Goal: Task Accomplishment & Management: Manage account settings

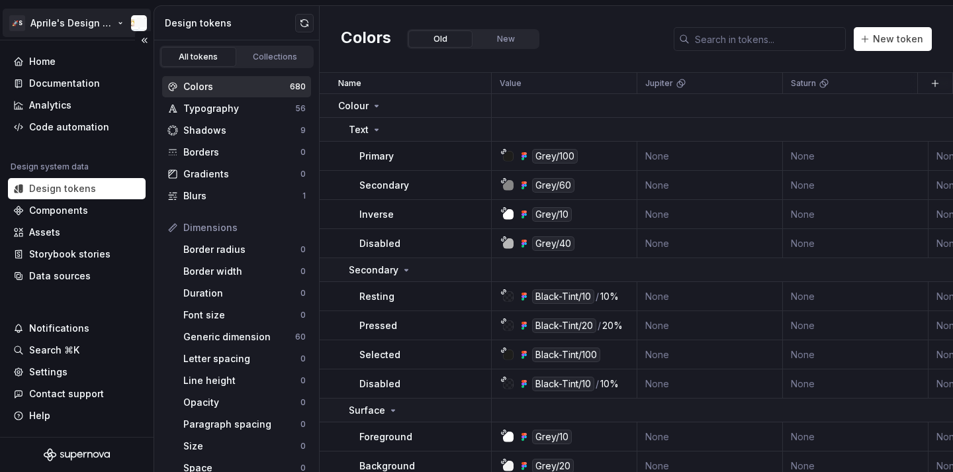
click at [79, 13] on html "🚀S Aprile's Design System Home Documentation Analytics Code automation Design s…" at bounding box center [476, 236] width 953 height 472
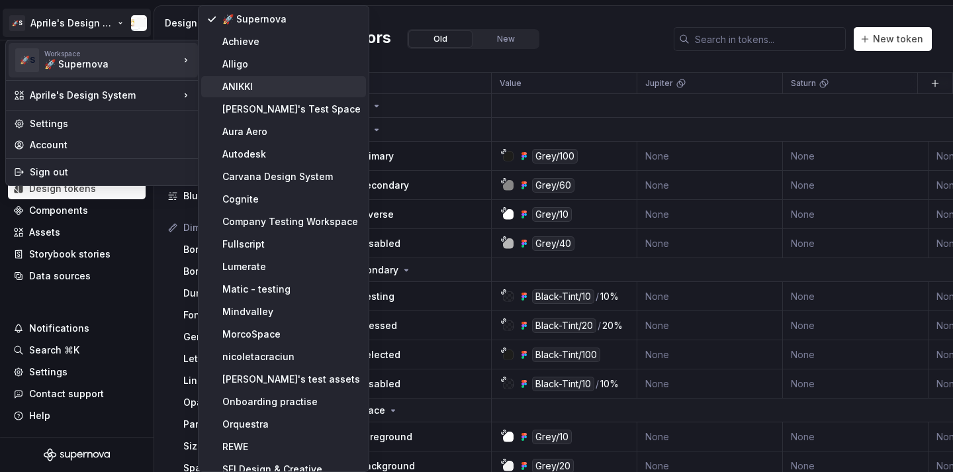
click at [263, 80] on div "ANIKKI" at bounding box center [291, 86] width 138 height 13
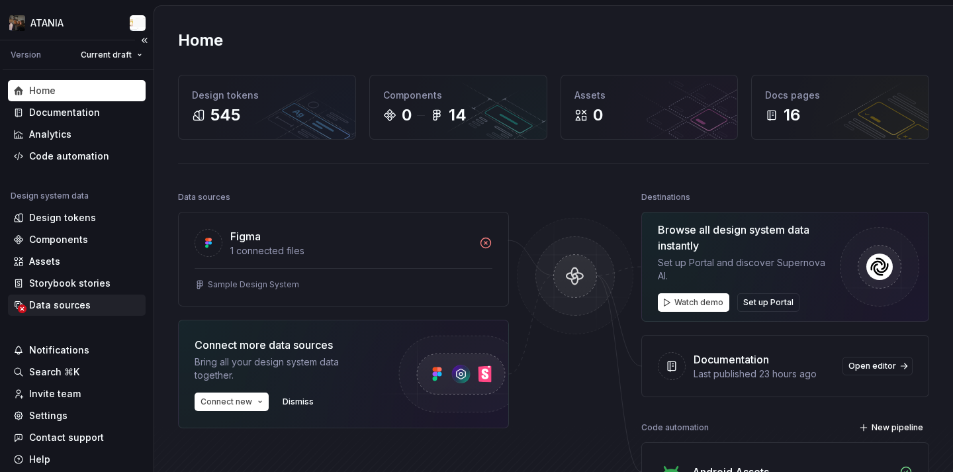
click at [66, 304] on div "Data sources" at bounding box center [60, 305] width 62 height 13
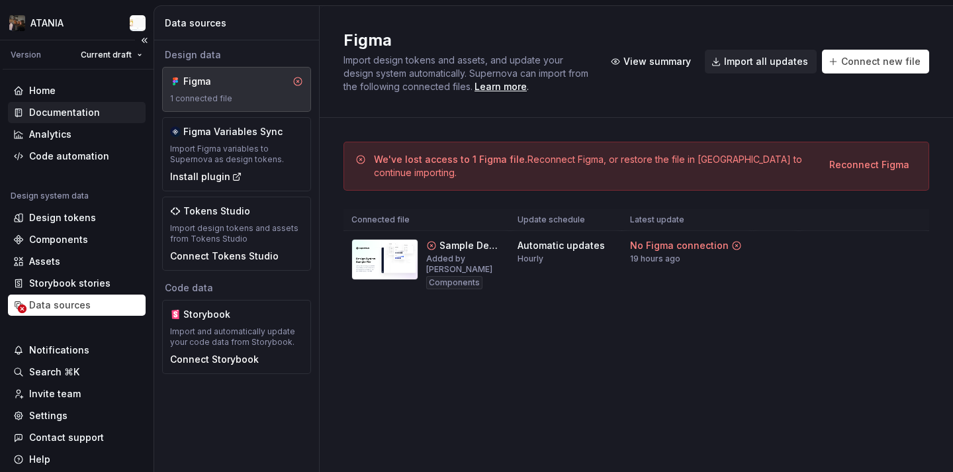
click at [107, 106] on div "Documentation" at bounding box center [76, 112] width 127 height 13
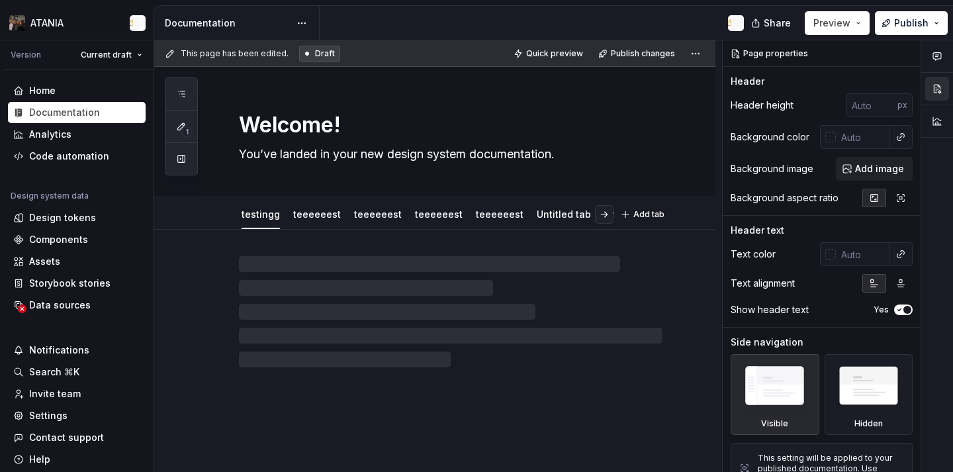
click at [587, 68] on div "Welcome! You’ve landed in your new design system documentation." at bounding box center [451, 132] width 424 height 130
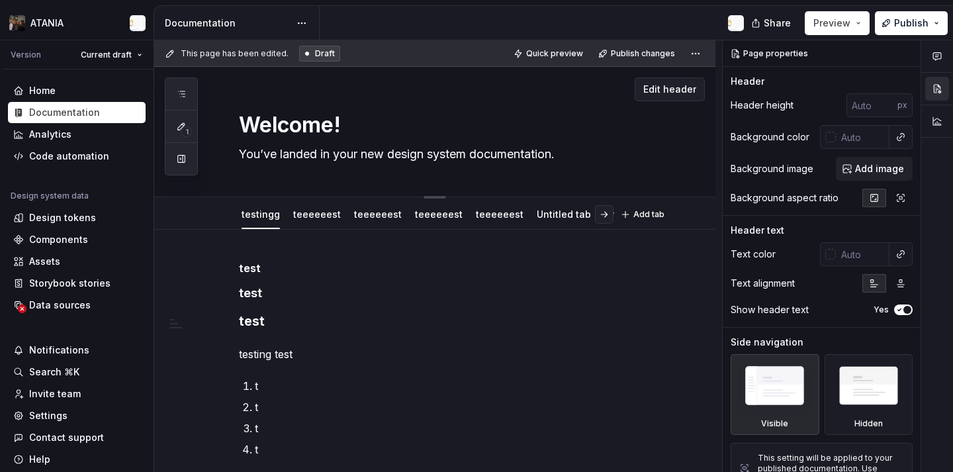
click at [589, 118] on textarea "Welcome!" at bounding box center [448, 125] width 424 height 32
click at [671, 91] on span "Edit header" at bounding box center [669, 89] width 53 height 13
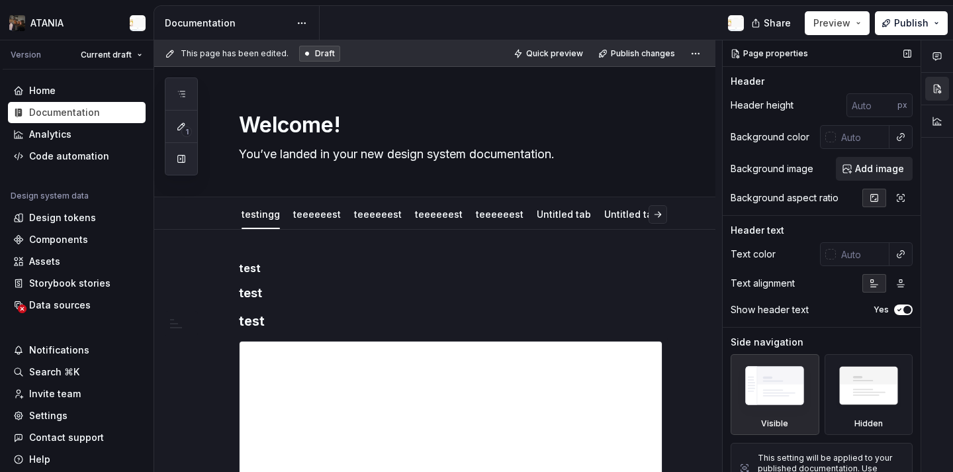
click at [877, 173] on span "Add image" at bounding box center [879, 168] width 49 height 13
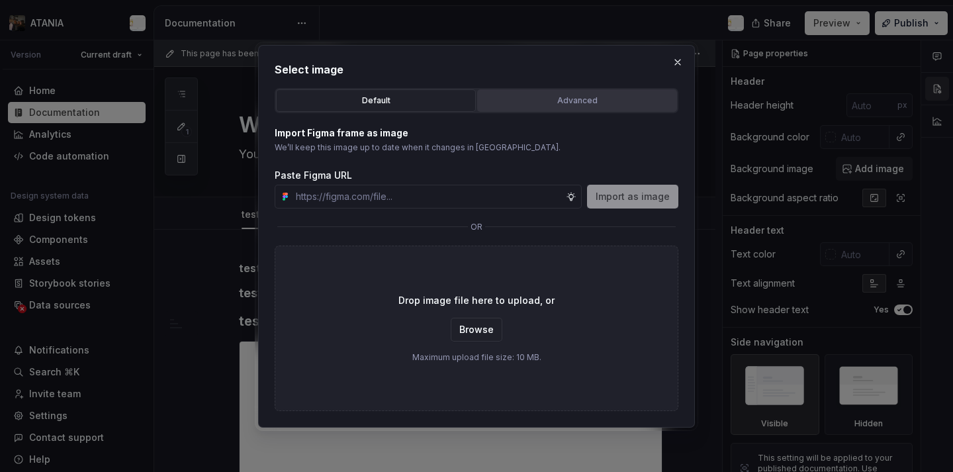
click at [513, 105] on div "Advanced" at bounding box center [577, 100] width 191 height 13
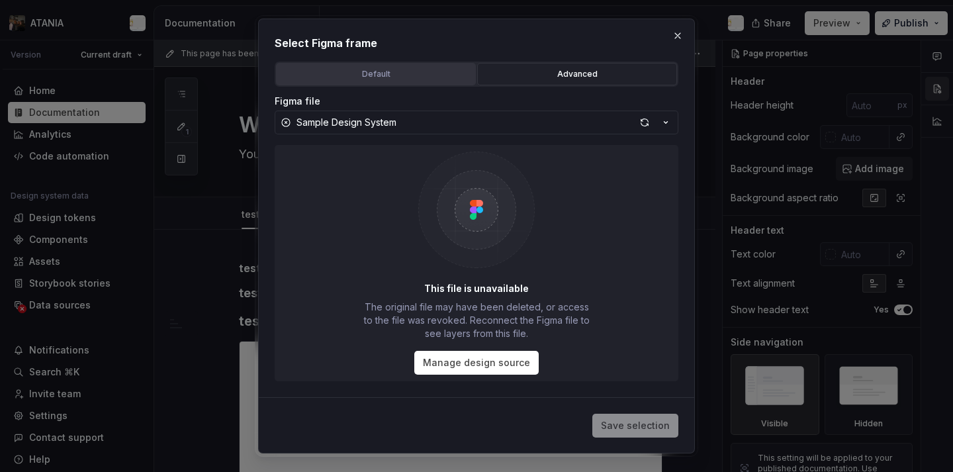
click at [419, 66] on button "Default" at bounding box center [376, 74] width 200 height 23
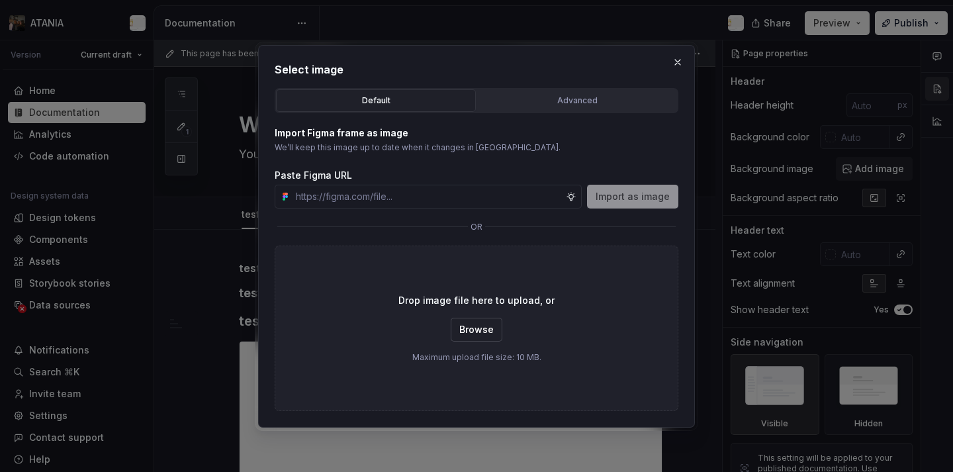
click at [465, 322] on button "Browse" at bounding box center [477, 330] width 52 height 24
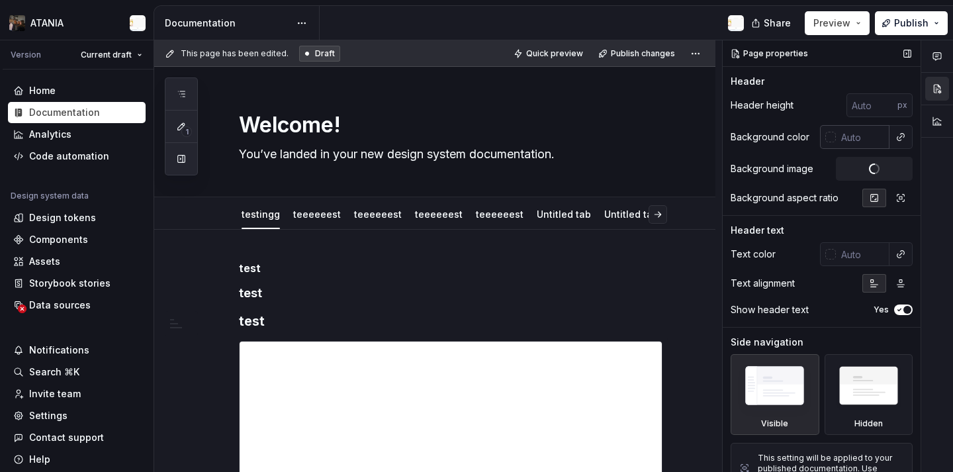
click at [850, 137] on input "text" at bounding box center [863, 137] width 54 height 24
click at [830, 137] on div at bounding box center [830, 137] width 11 height 11
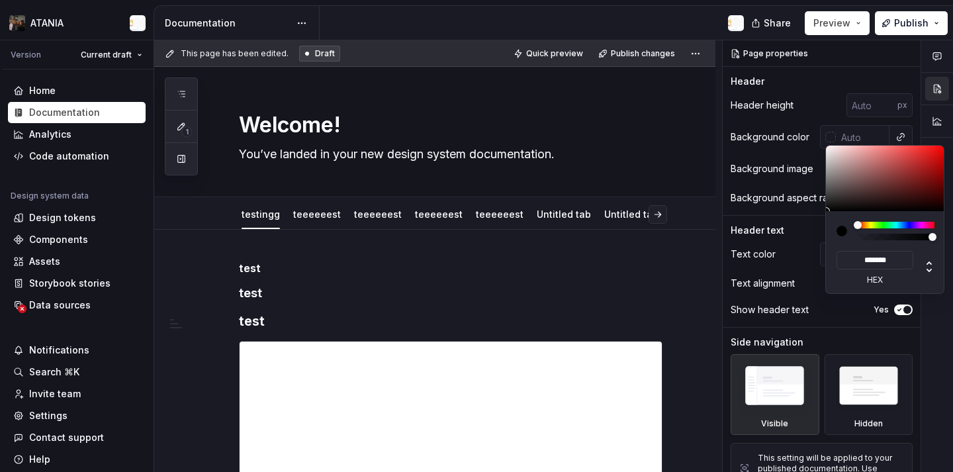
click at [946, 159] on div at bounding box center [937, 256] width 32 height 432
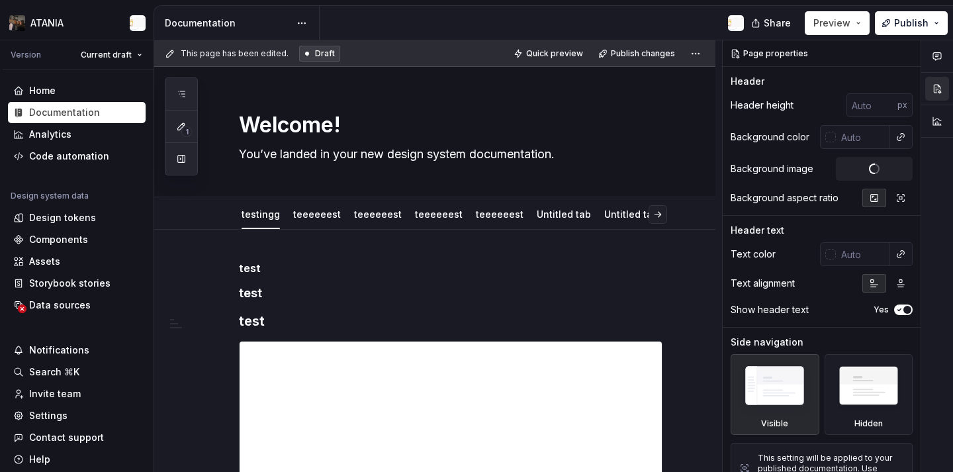
click at [938, 157] on div at bounding box center [937, 256] width 32 height 432
click at [837, 134] on input "text" at bounding box center [863, 137] width 54 height 24
click at [831, 135] on div at bounding box center [830, 137] width 11 height 11
type textarea "*"
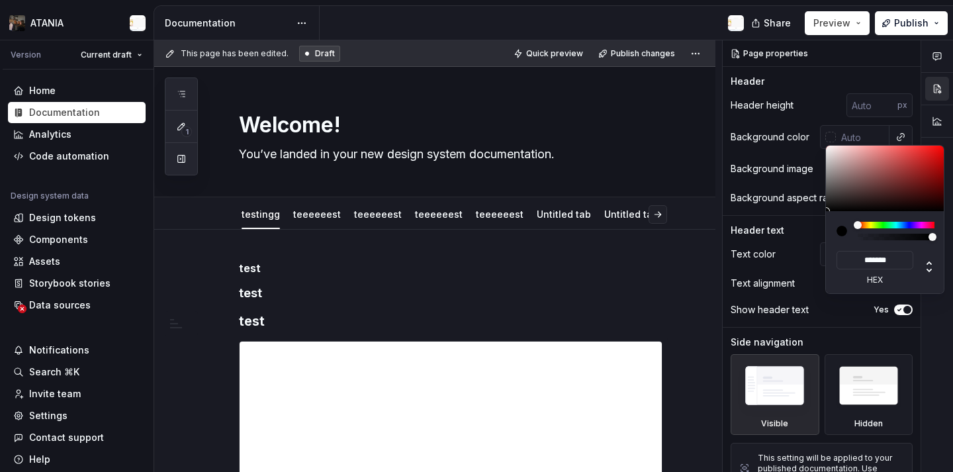
type input "#E32A2A"
type input "*******"
click at [923, 153] on div at bounding box center [885, 179] width 119 height 66
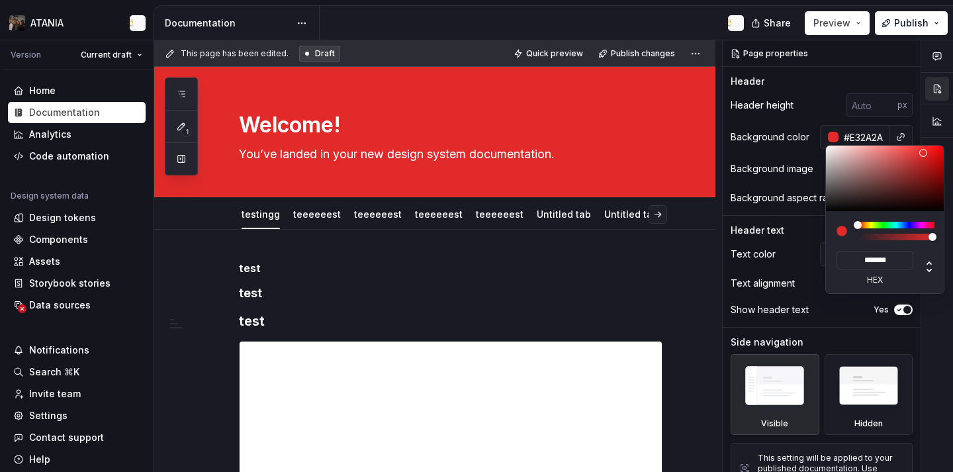
click at [812, 152] on div "Comments Open comments No comments yet Select ‘Comment’ from the block context …" at bounding box center [838, 256] width 230 height 432
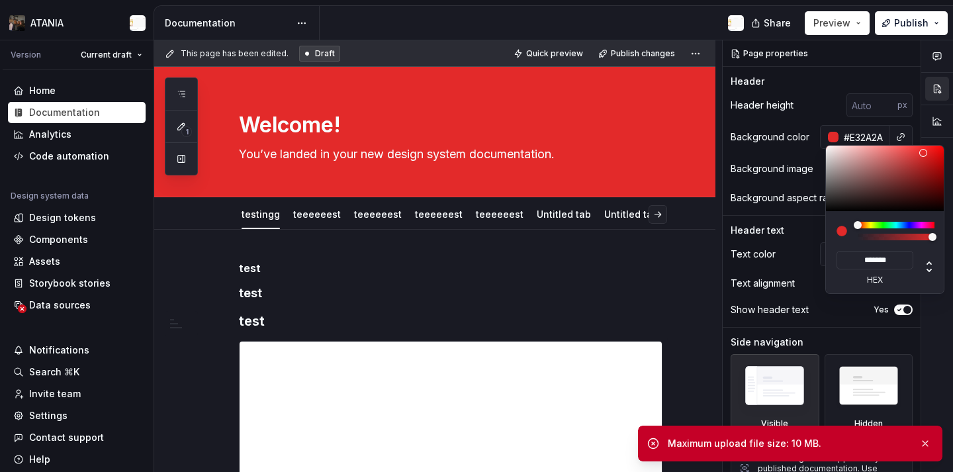
click at [786, 182] on div "Comments Open comments No comments yet Select ‘Comment’ from the block context …" at bounding box center [838, 256] width 230 height 432
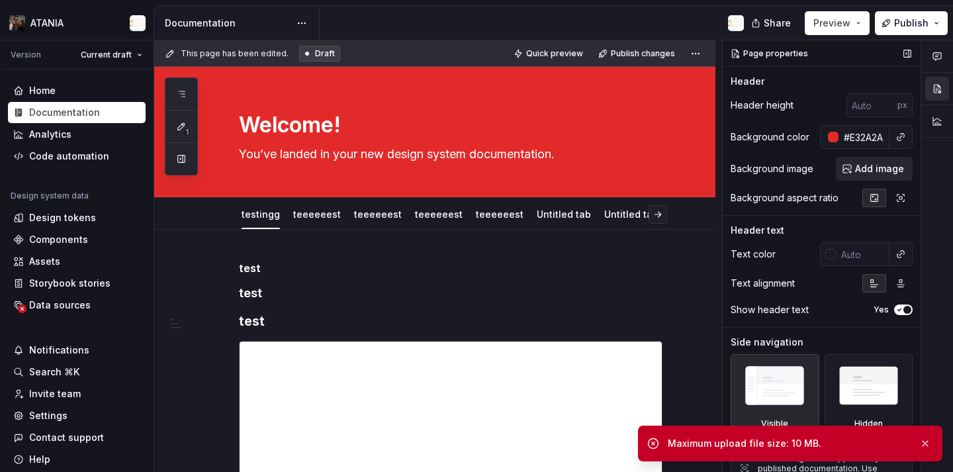
click at [875, 177] on button "Add image" at bounding box center [874, 169] width 77 height 24
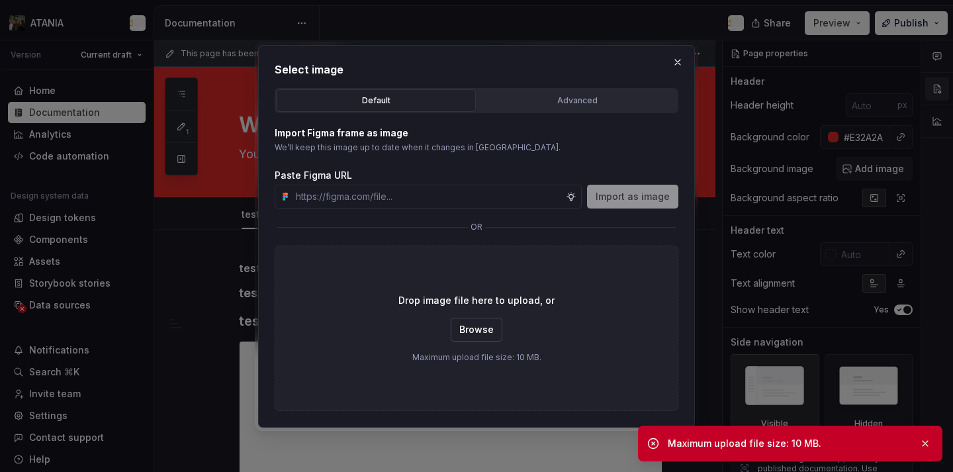
click at [488, 340] on button "Browse" at bounding box center [477, 330] width 52 height 24
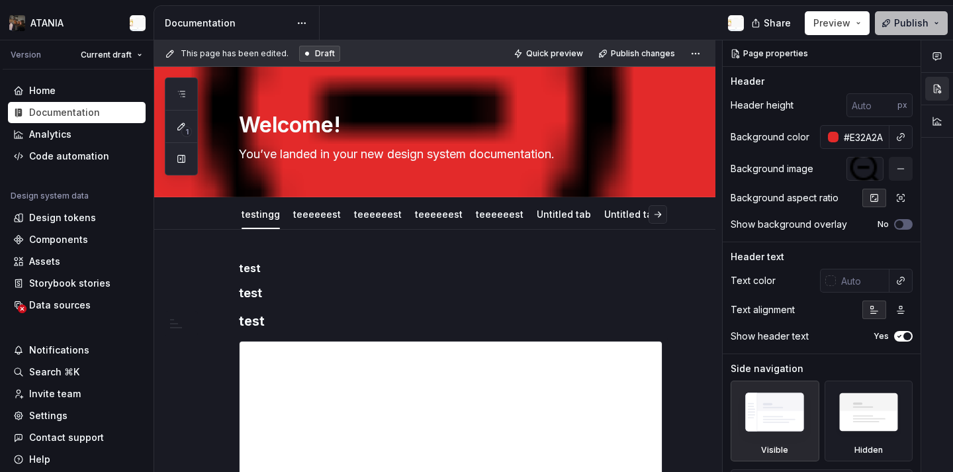
click at [921, 22] on span "Publish" at bounding box center [911, 23] width 34 height 13
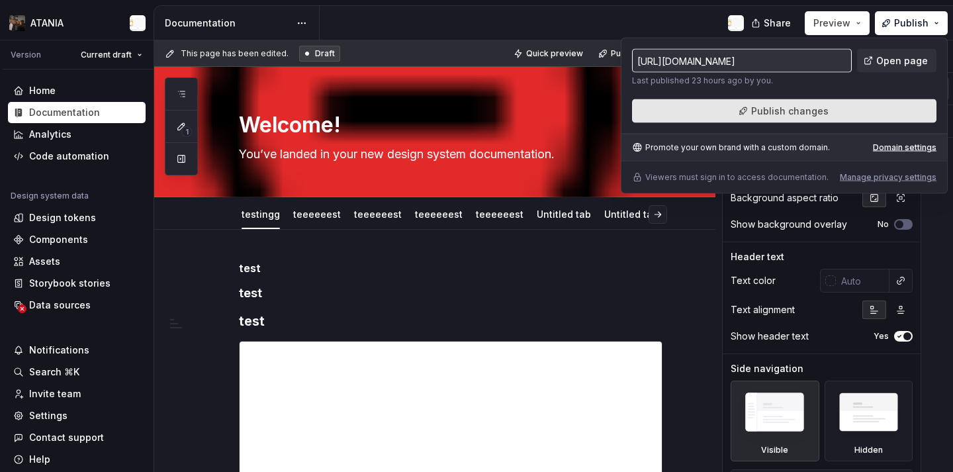
click at [795, 106] on span "Publish changes" at bounding box center [789, 111] width 77 height 13
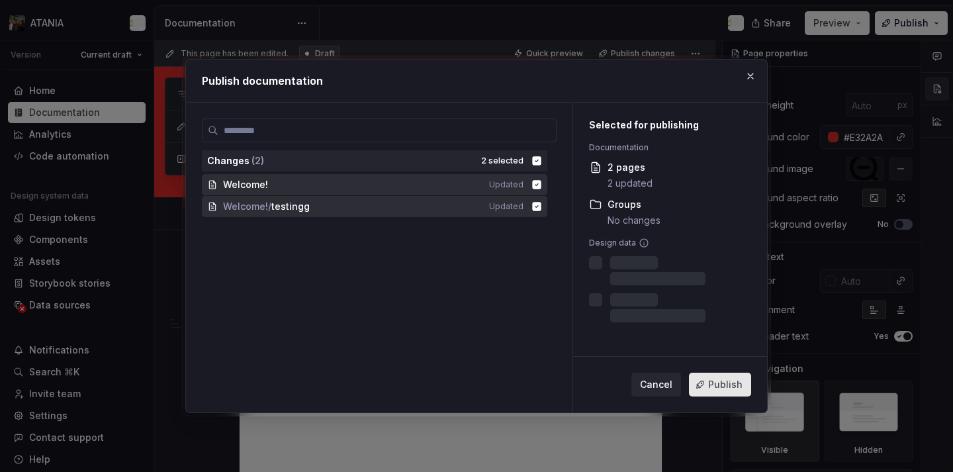
click at [714, 376] on button "Publish" at bounding box center [720, 385] width 62 height 24
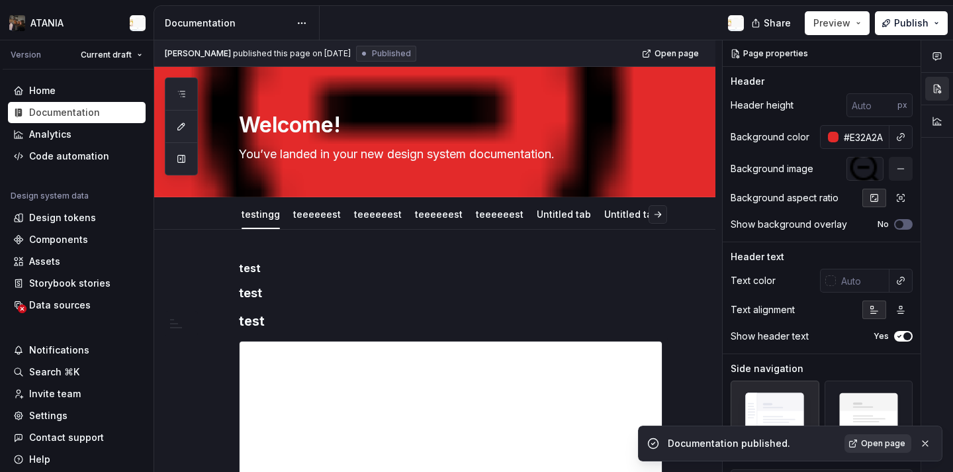
click at [882, 451] on link "Open page" at bounding box center [878, 443] width 67 height 19
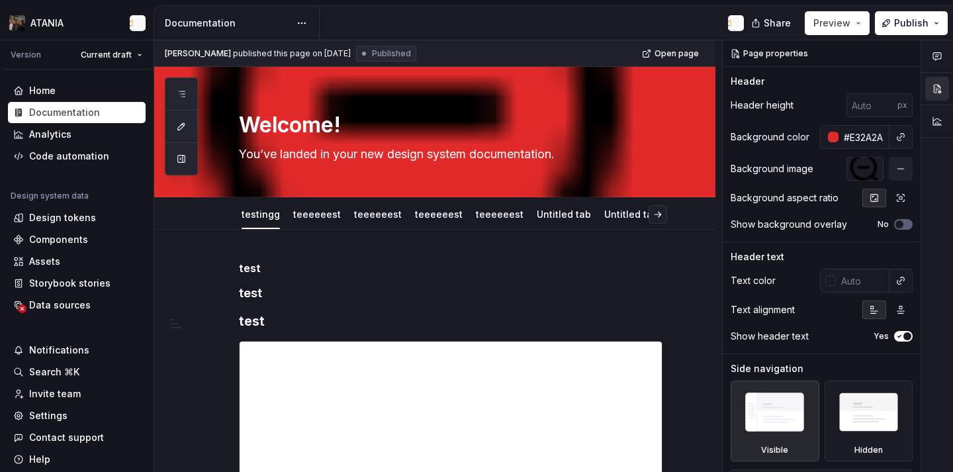
type textarea "*"
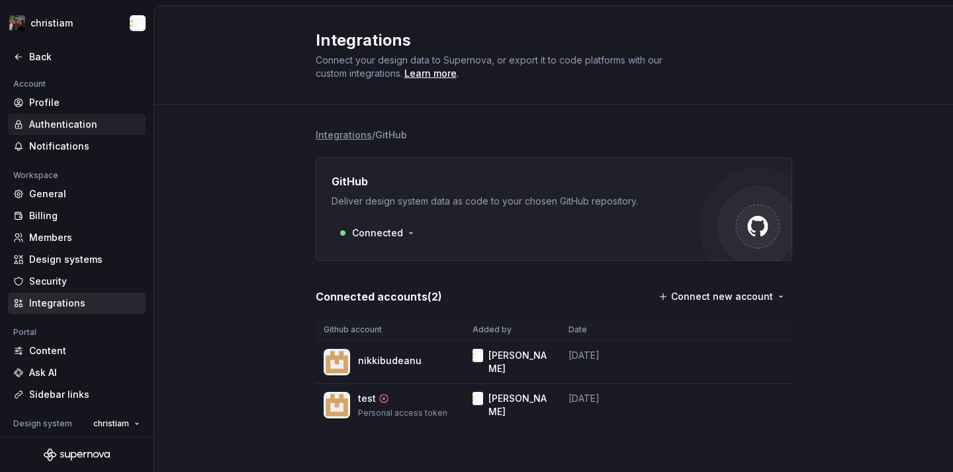
scroll to position [5, 0]
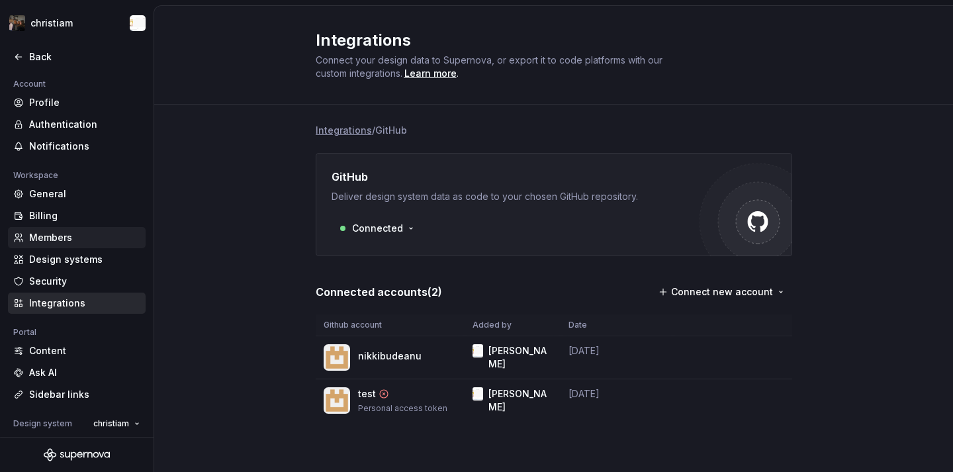
click at [76, 238] on div "Members" at bounding box center [84, 237] width 111 height 13
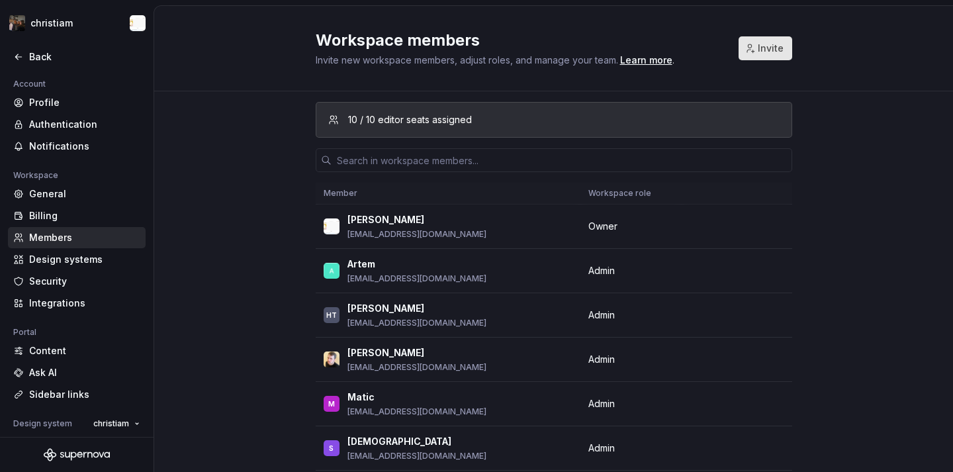
click at [776, 52] on span "Invite" at bounding box center [771, 48] width 26 height 13
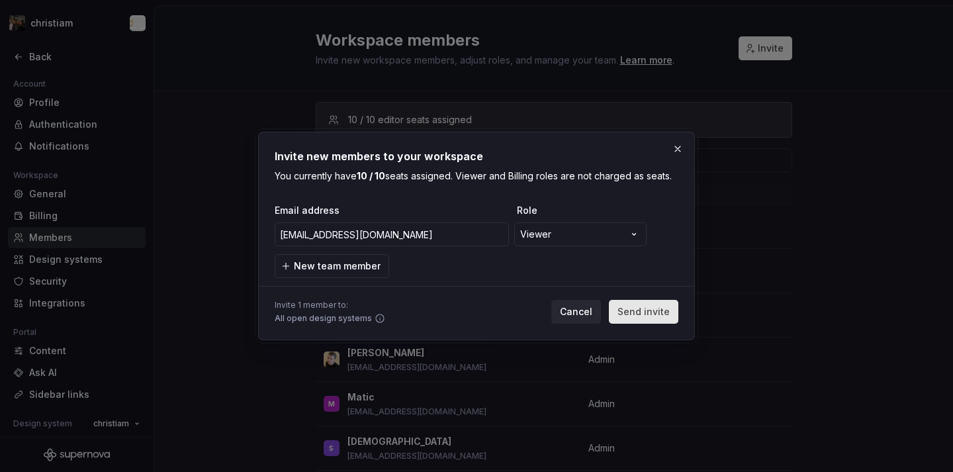
type input "nicoleta@supernova.io"
click at [663, 302] on button "Send invite" at bounding box center [644, 312] width 70 height 24
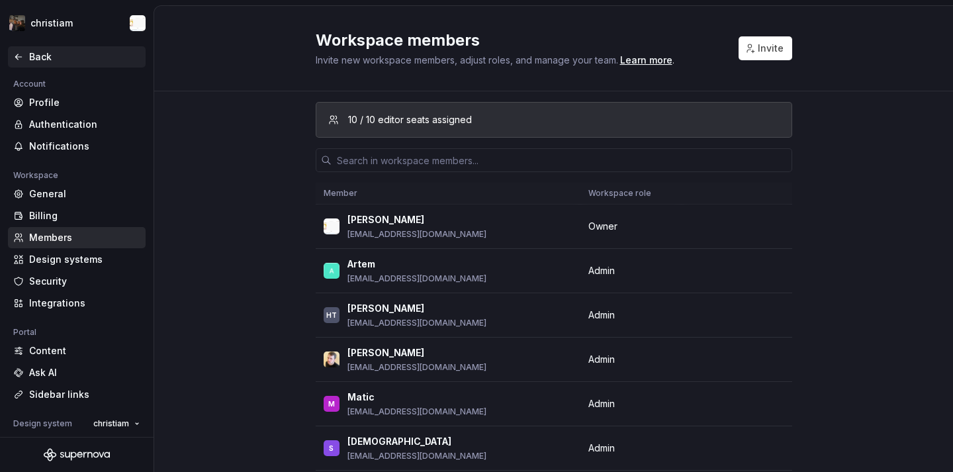
click at [34, 59] on div "Back" at bounding box center [84, 56] width 111 height 13
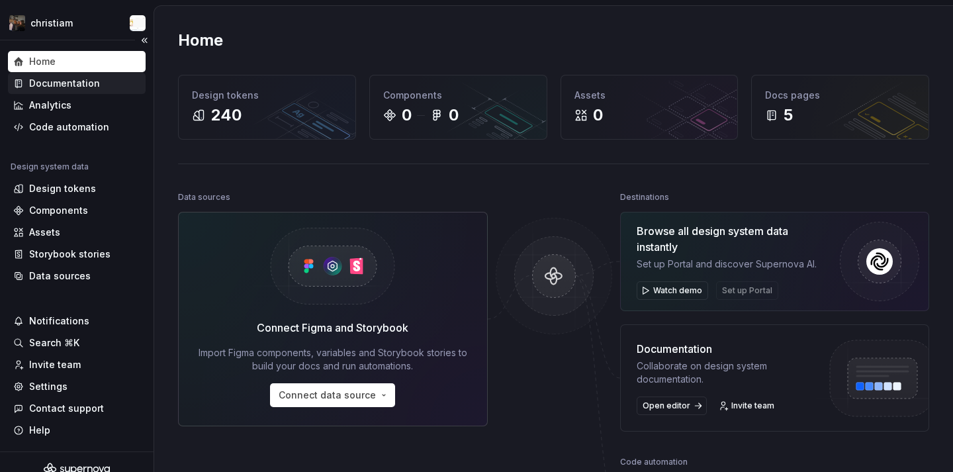
click at [79, 77] on div "Documentation" at bounding box center [64, 83] width 71 height 13
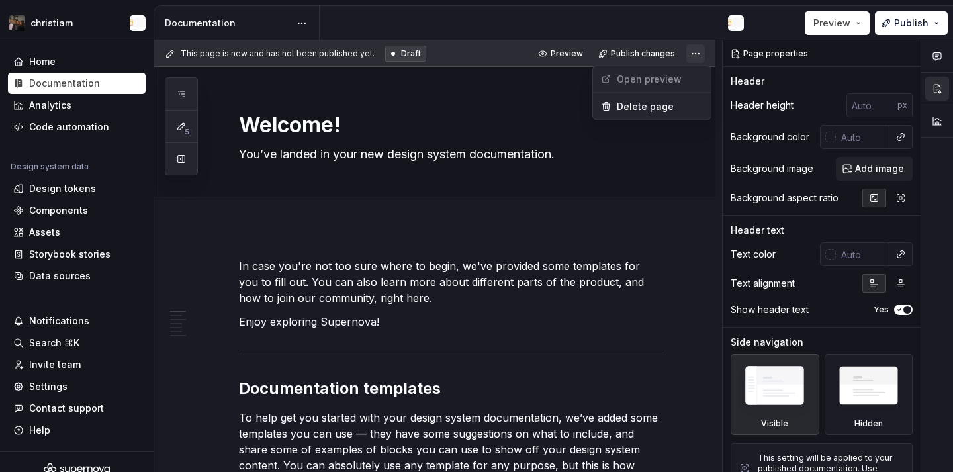
click at [701, 58] on html "christiam Home Documentation Analytics Code automation Design system data Desig…" at bounding box center [476, 236] width 953 height 472
click at [490, 86] on html "christiam Home Documentation Analytics Code automation Design system data Desig…" at bounding box center [476, 236] width 953 height 472
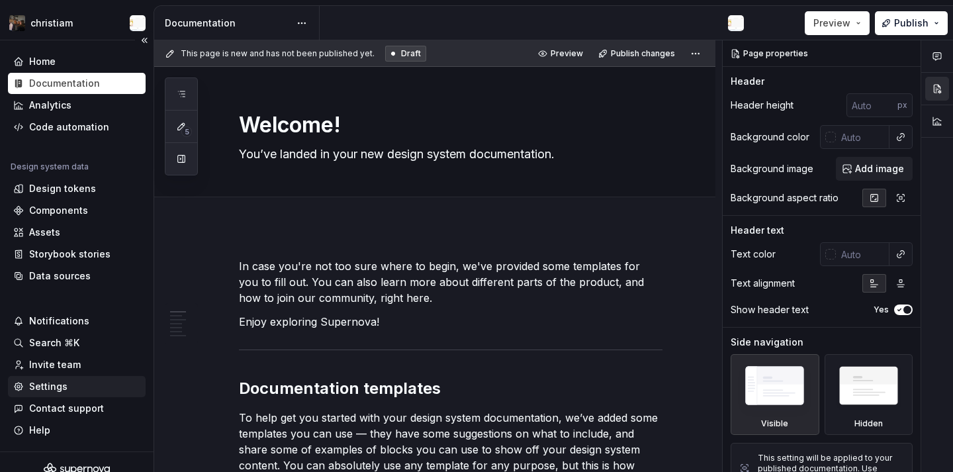
click at [69, 392] on div "Settings" at bounding box center [76, 386] width 127 height 13
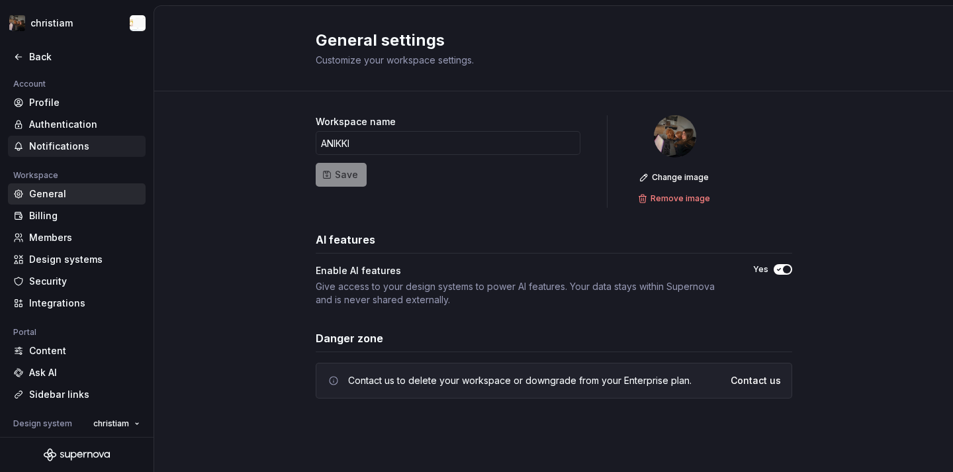
click at [80, 148] on div "Notifications" at bounding box center [84, 146] width 111 height 13
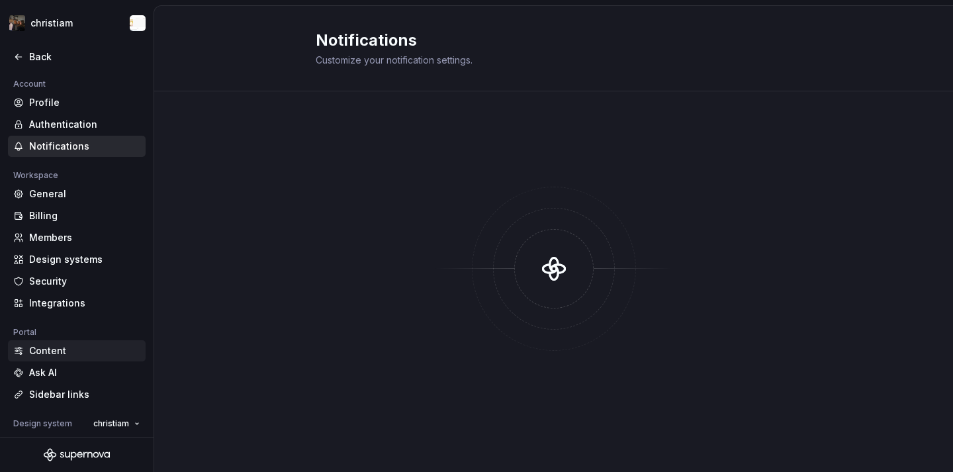
scroll to position [111, 0]
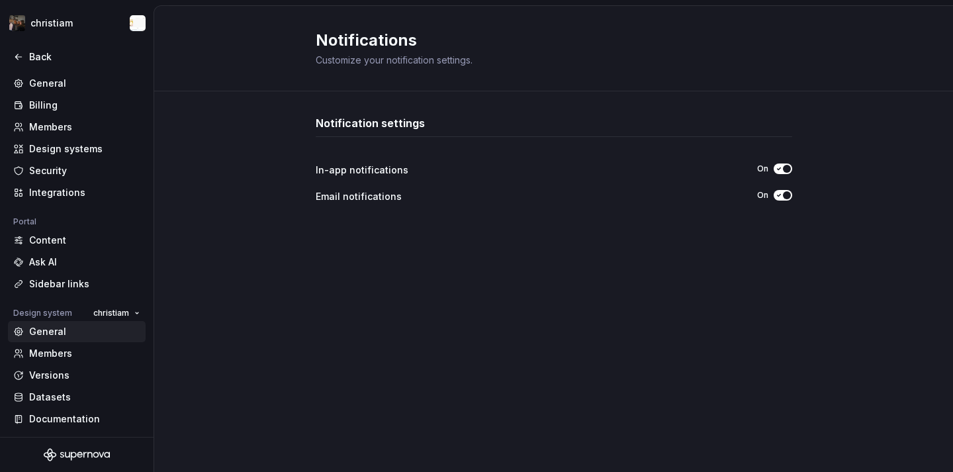
click at [65, 330] on div "General" at bounding box center [84, 331] width 111 height 13
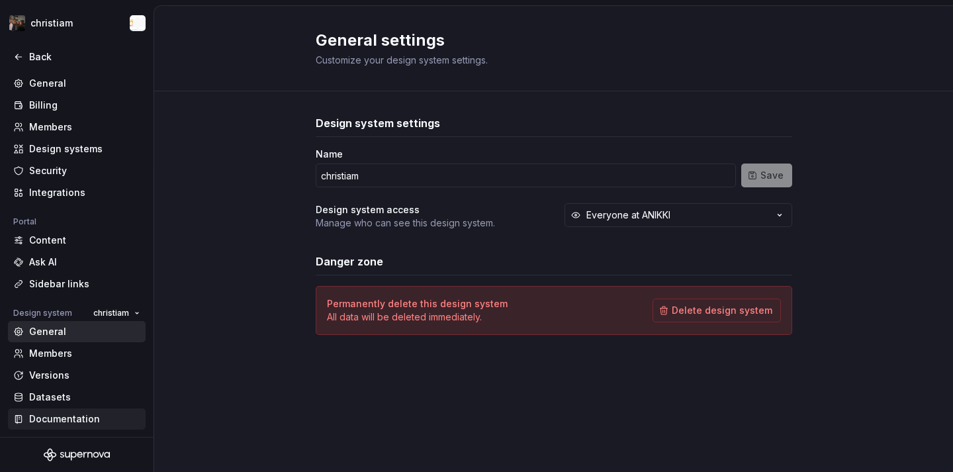
click at [63, 418] on div "Documentation" at bounding box center [84, 418] width 111 height 13
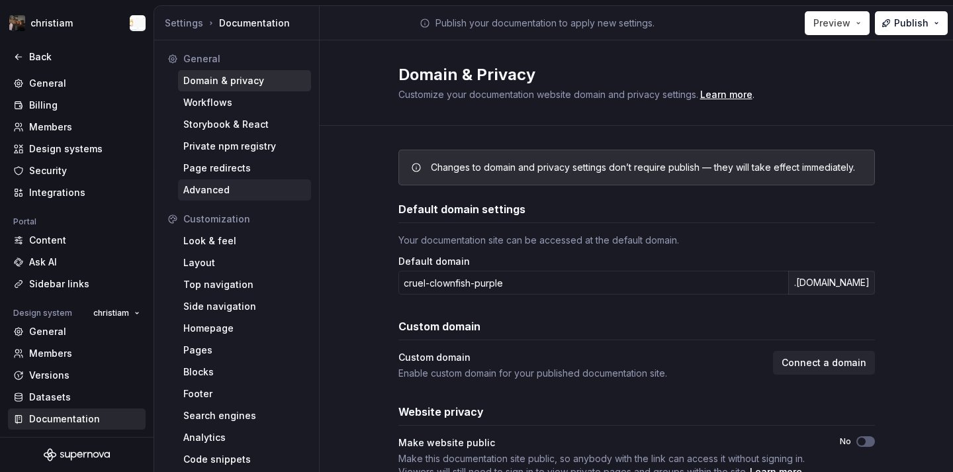
click at [244, 195] on div "Advanced" at bounding box center [244, 189] width 122 height 13
click at [244, 101] on div "Workflows" at bounding box center [244, 102] width 122 height 13
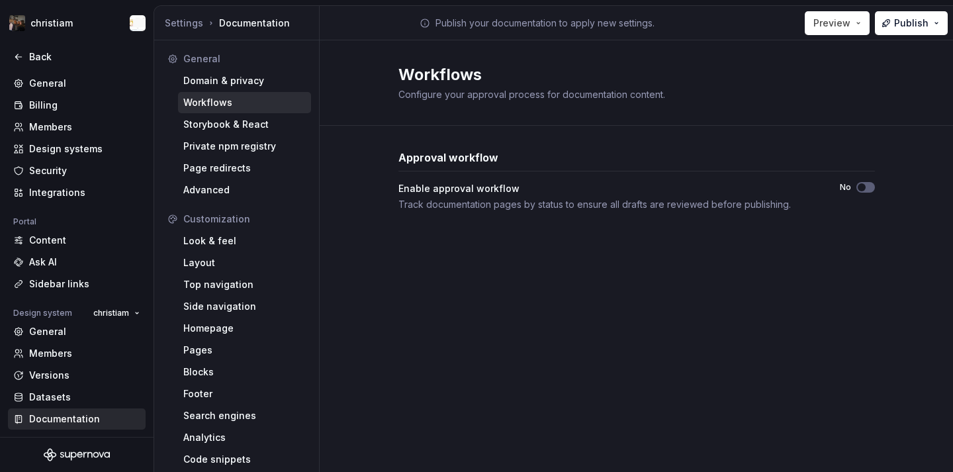
click at [875, 195] on div "Approval workflow Enable approval workflow Track documentation pages by status …" at bounding box center [636, 194] width 633 height 136
click at [870, 189] on button "No" at bounding box center [866, 187] width 19 height 11
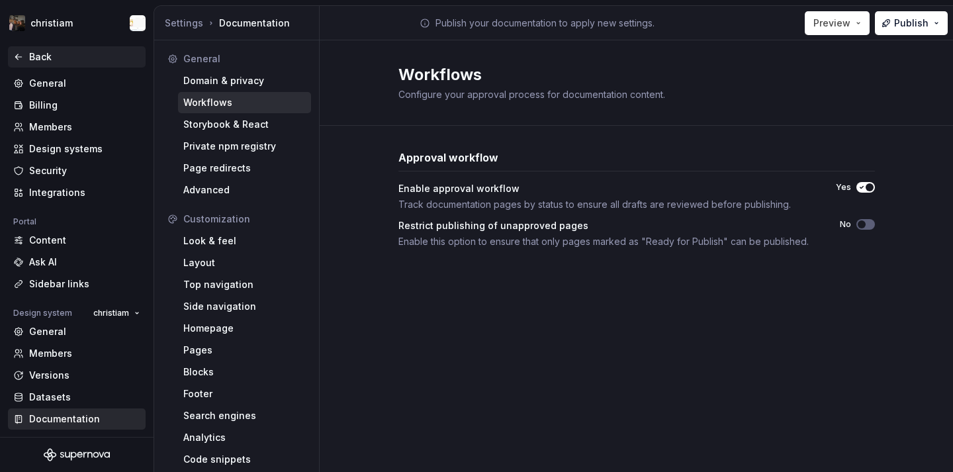
click at [64, 58] on div "Back" at bounding box center [84, 56] width 111 height 13
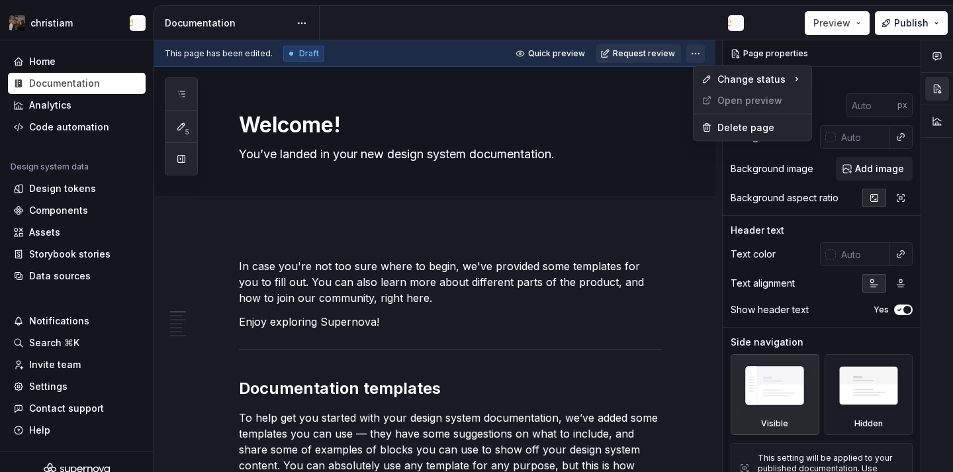
click at [702, 57] on html "christiam Home Documentation Analytics Code automation Design system data Desig…" at bounding box center [476, 236] width 953 height 472
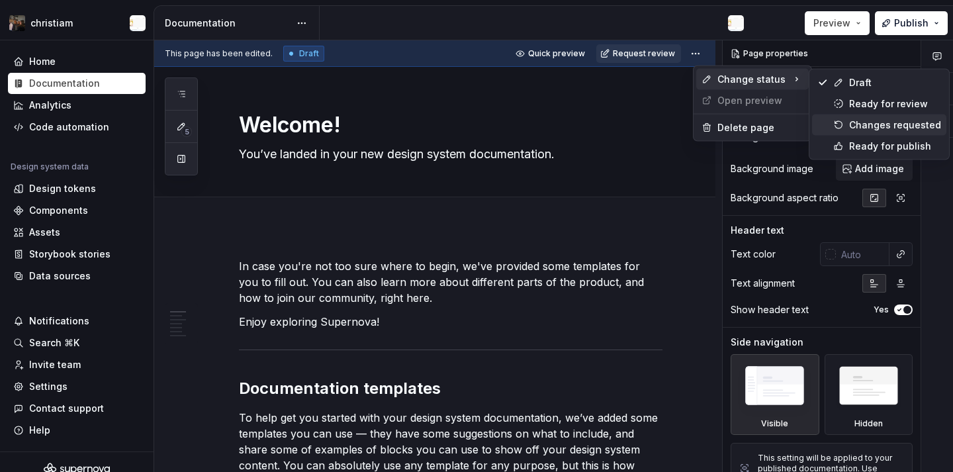
click at [851, 130] on div "Changes requested" at bounding box center [895, 124] width 92 height 13
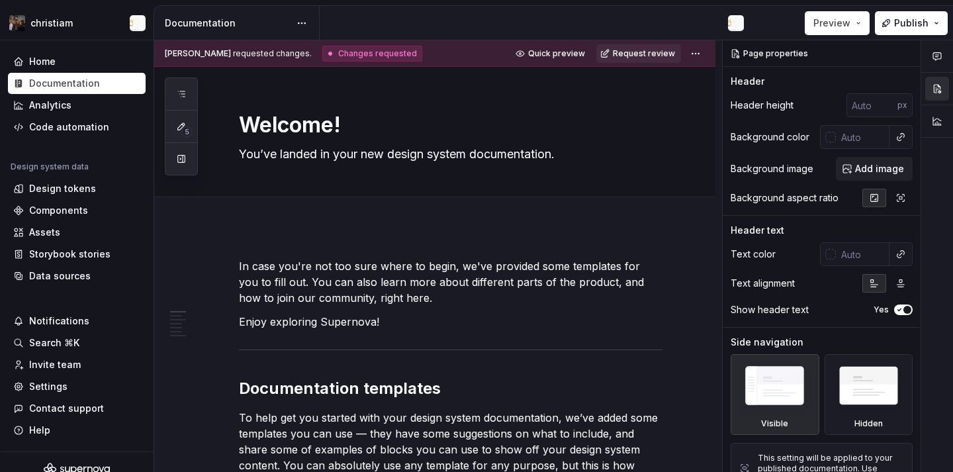
click at [713, 56] on div "Nikki Craciun requested changes. Changes requested Quick preview Request review" at bounding box center [434, 53] width 561 height 26
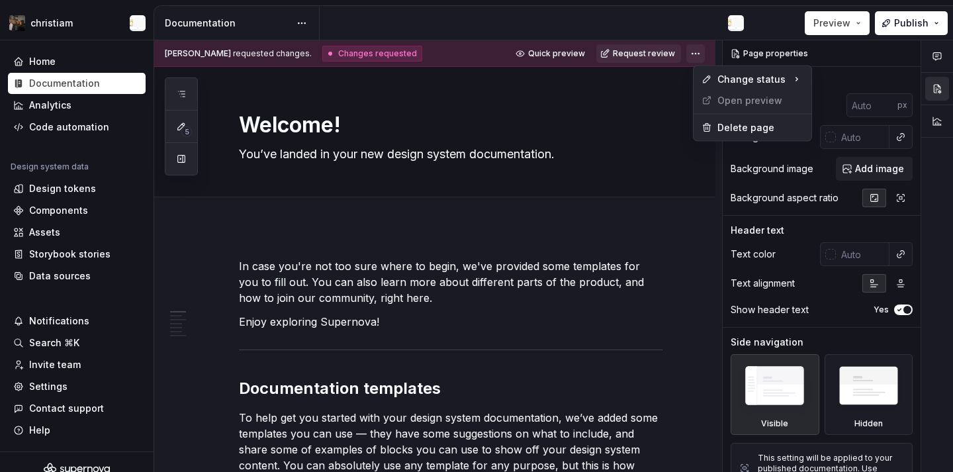
click at [705, 54] on html "christiam Home Documentation Analytics Code automation Design system data Desig…" at bounding box center [476, 236] width 953 height 472
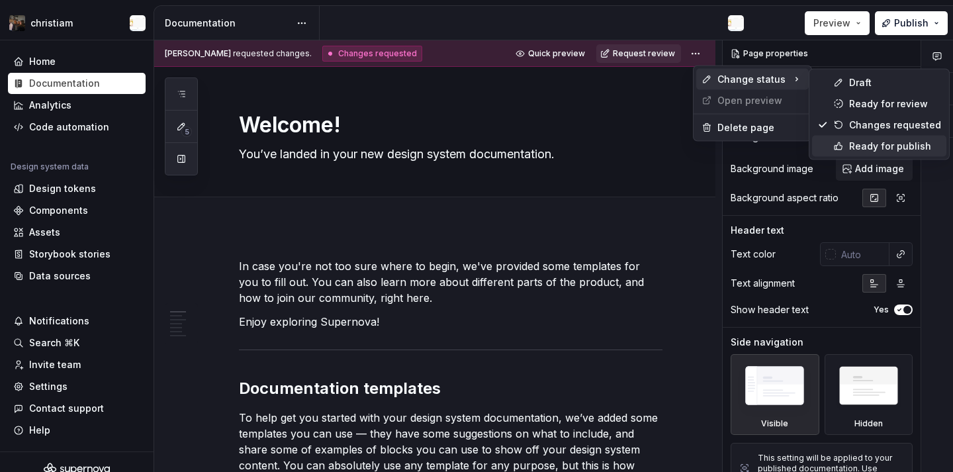
click at [879, 145] on div "Ready for publish" at bounding box center [895, 146] width 92 height 13
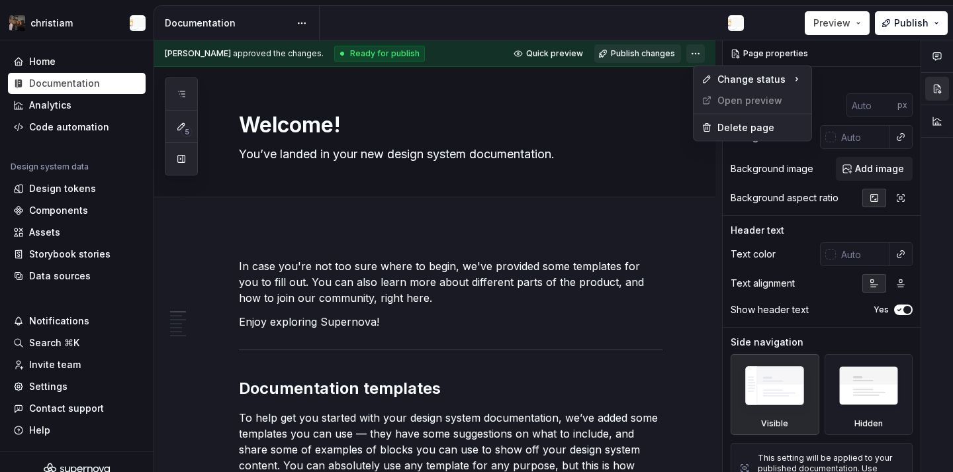
click at [702, 61] on html "christiam Home Documentation Analytics Code automation Design system data Desig…" at bounding box center [476, 236] width 953 height 472
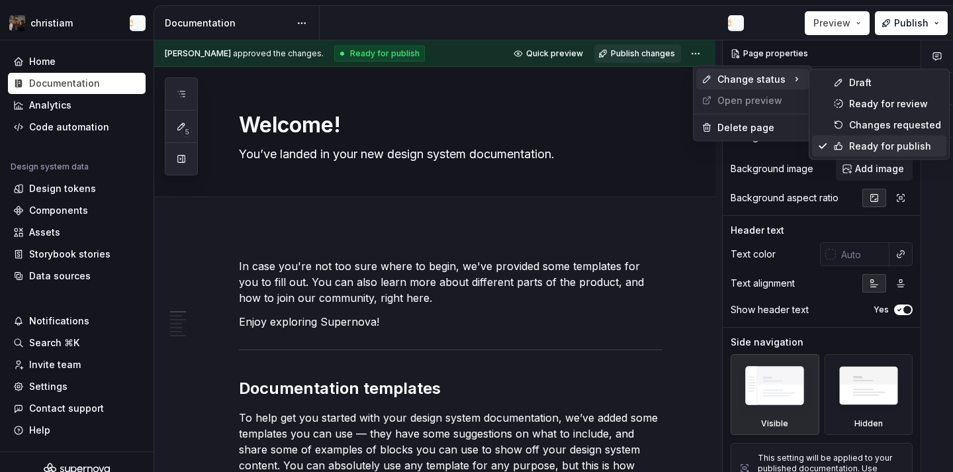
click at [828, 148] on div "Ready for publish" at bounding box center [879, 146] width 134 height 21
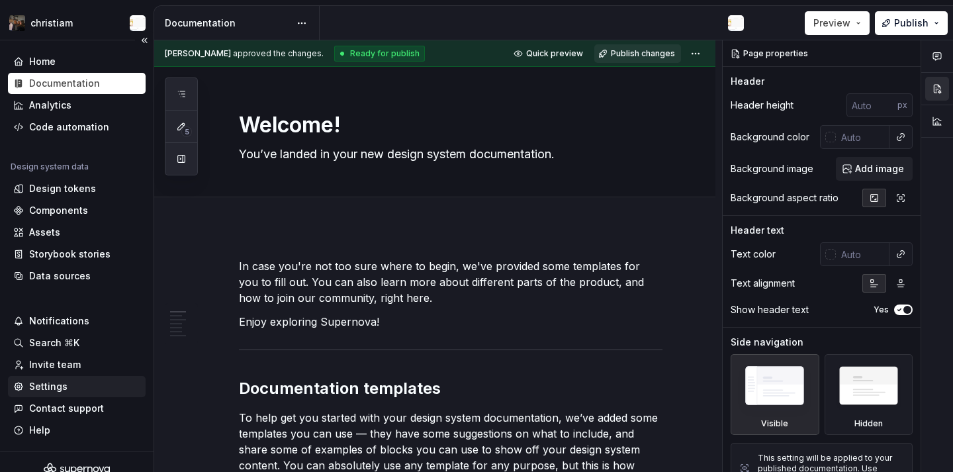
click at [44, 388] on div "Settings" at bounding box center [48, 386] width 38 height 13
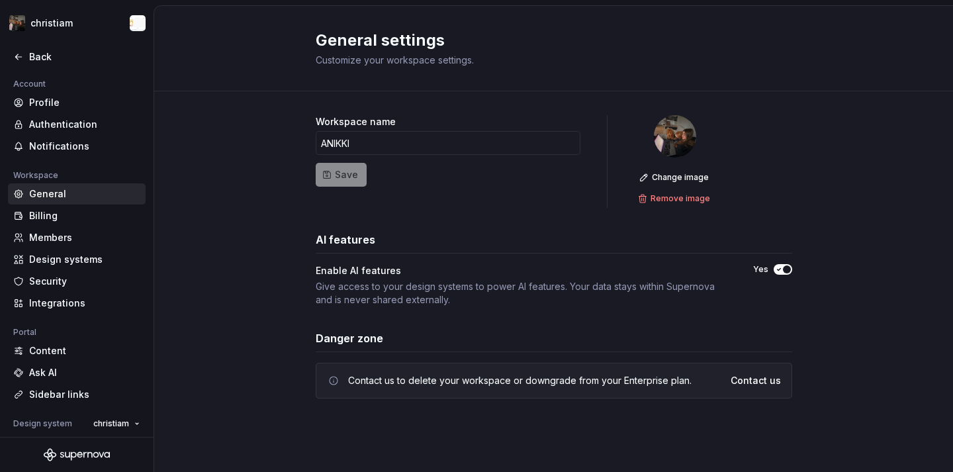
scroll to position [66, 0]
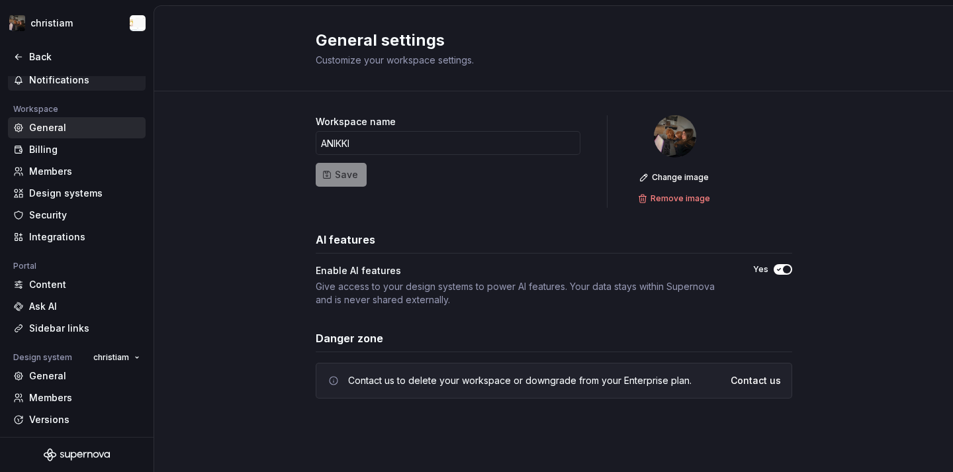
click at [69, 77] on div "Notifications" at bounding box center [84, 79] width 111 height 13
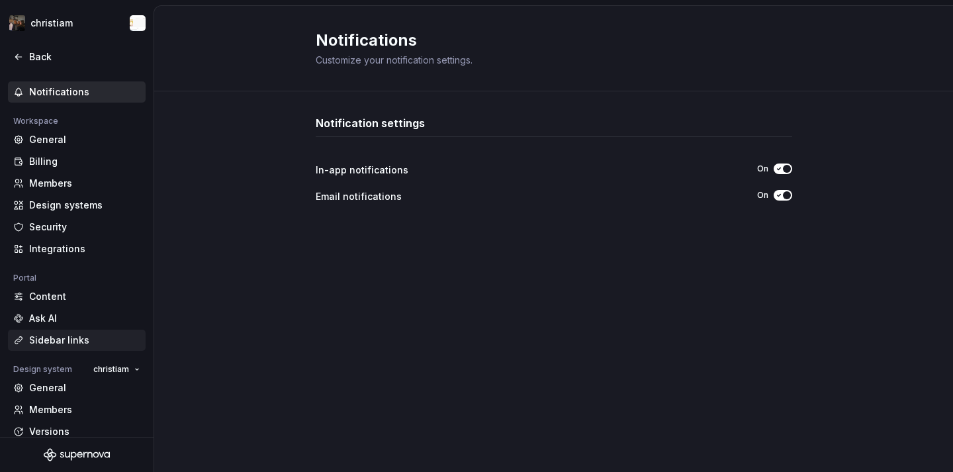
scroll to position [111, 0]
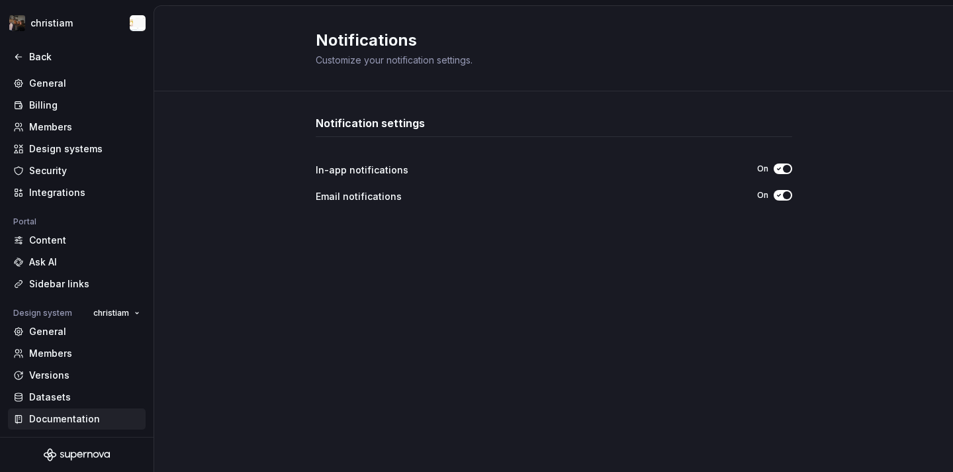
click at [79, 429] on div "Documentation" at bounding box center [77, 418] width 138 height 21
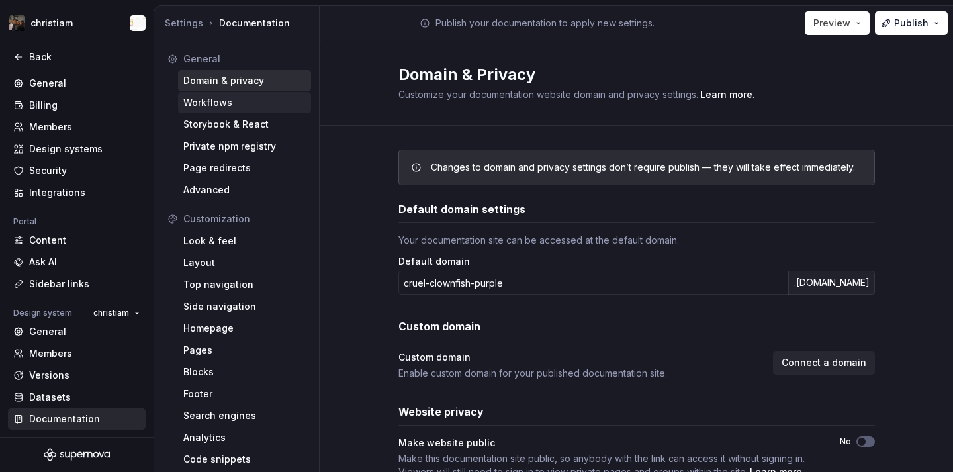
click at [235, 110] on div "Workflows" at bounding box center [244, 102] width 133 height 21
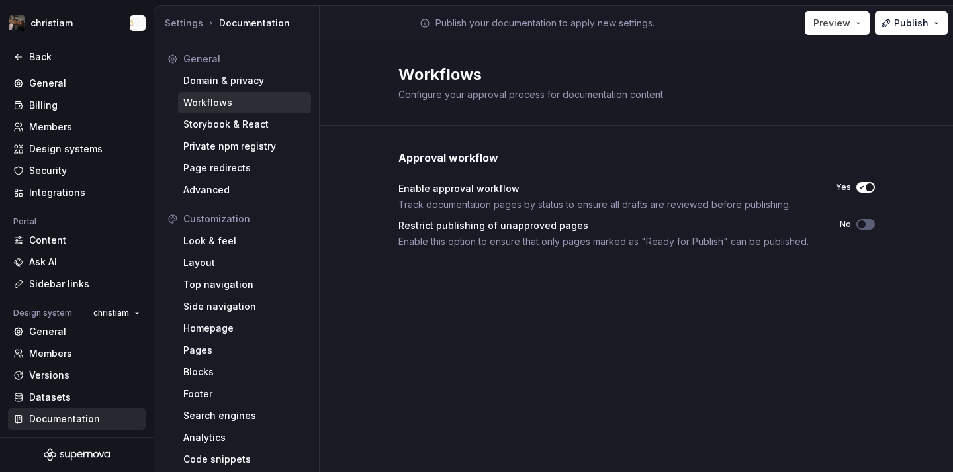
click at [855, 230] on div "Restrict publishing of unapproved pages Enable this option to ensure that only …" at bounding box center [636, 233] width 477 height 29
click at [861, 224] on span "button" at bounding box center [862, 224] width 8 height 8
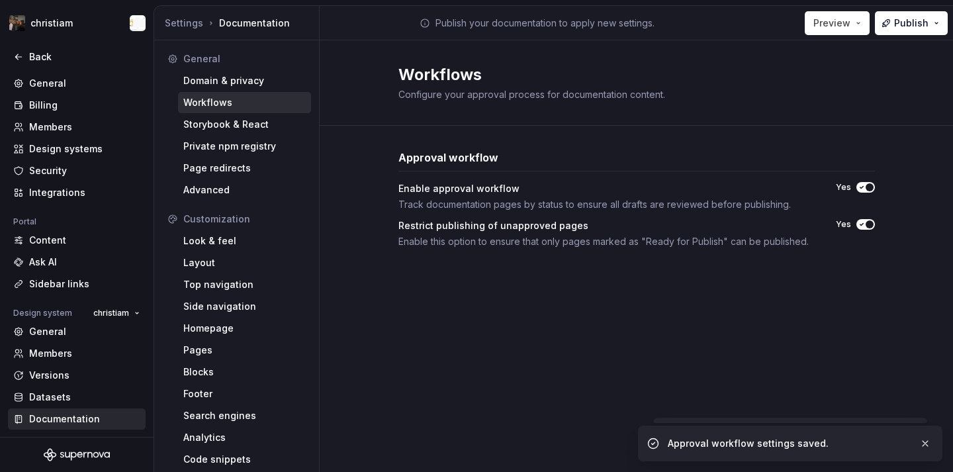
click at [838, 353] on div "Workflows Configure your approval process for documentation content. Approval w…" at bounding box center [636, 259] width 633 height 438
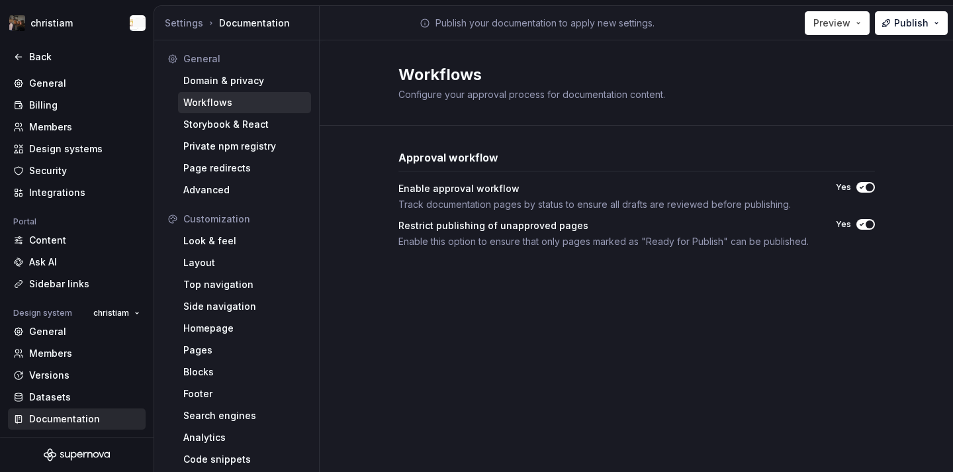
click at [41, 71] on div at bounding box center [77, 72] width 154 height 8
click at [44, 64] on div "Back" at bounding box center [77, 56] width 138 height 21
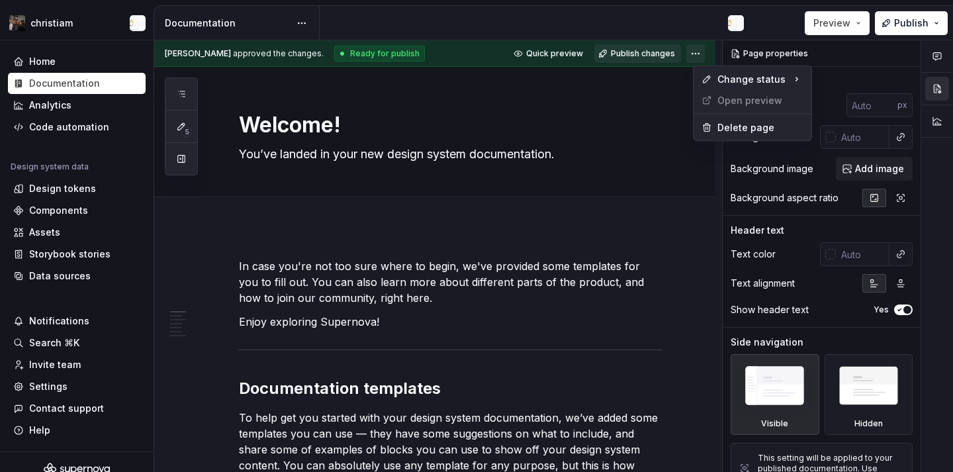
click at [704, 56] on html "christiam Home Documentation Analytics Code automation Design system data Desig…" at bounding box center [476, 236] width 953 height 472
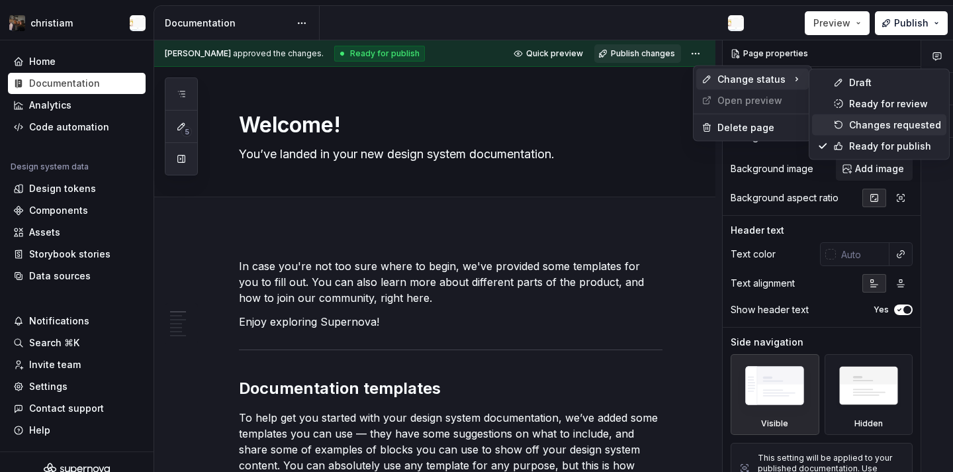
click at [843, 121] on icon at bounding box center [838, 125] width 11 height 11
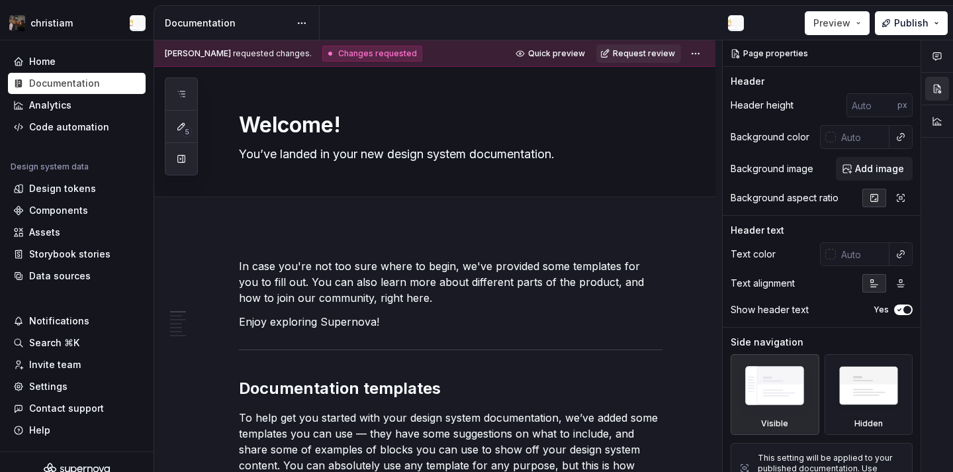
click at [715, 53] on div "Nikki Craciun requested changes. Changes requested Quick preview Request review" at bounding box center [434, 53] width 561 height 26
click at [709, 54] on html "christiam Home Documentation Analytics Code automation Design system data Desig…" at bounding box center [476, 236] width 953 height 472
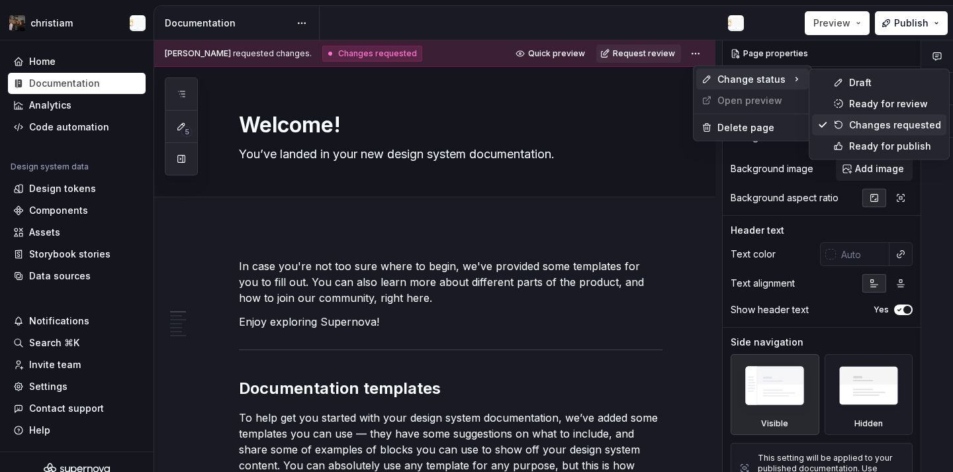
click at [832, 122] on div "Changes requested" at bounding box center [879, 125] width 134 height 21
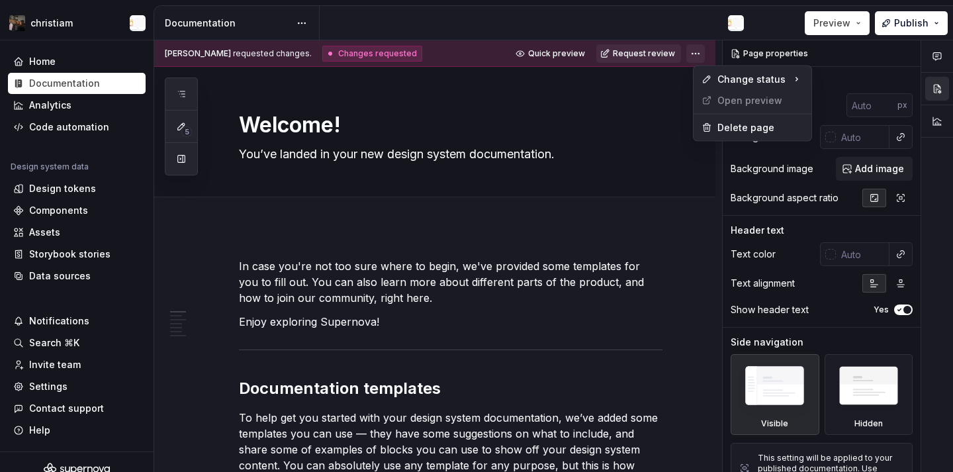
click at [705, 50] on html "christiam Home Documentation Analytics Code automation Design system data Desig…" at bounding box center [476, 236] width 953 height 472
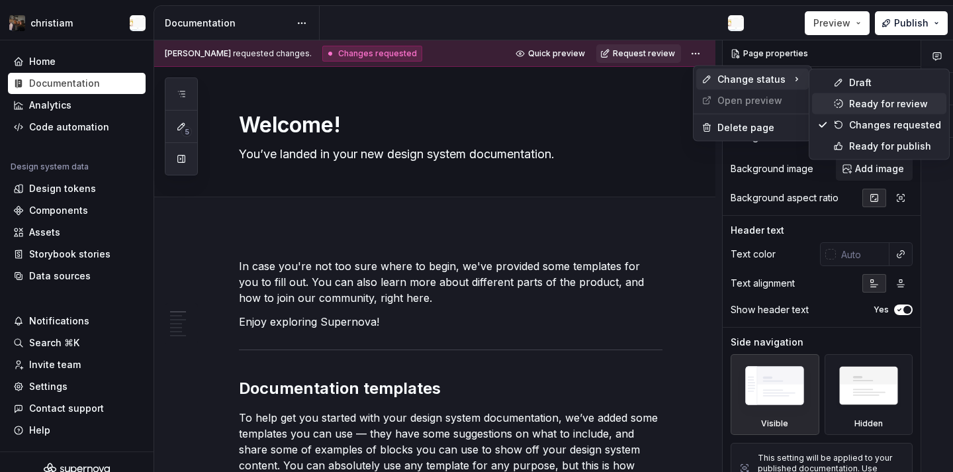
click at [873, 113] on div "Ready for review" at bounding box center [879, 103] width 134 height 21
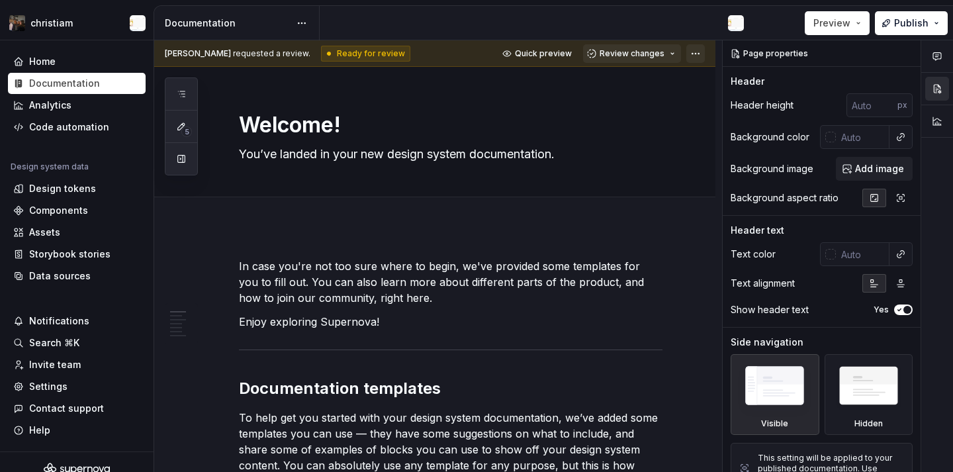
click at [710, 52] on html "christiam Home Documentation Analytics Code automation Design system data Desig…" at bounding box center [476, 236] width 953 height 472
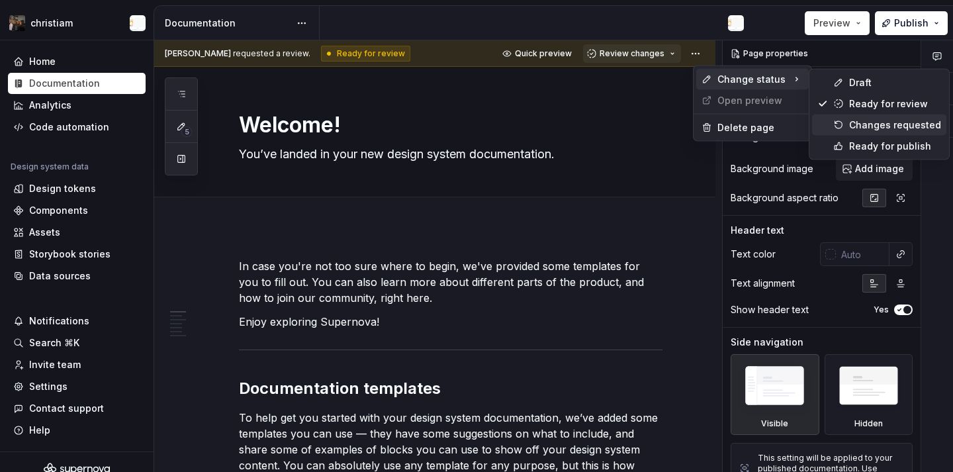
click at [862, 120] on div "Changes requested" at bounding box center [895, 124] width 92 height 13
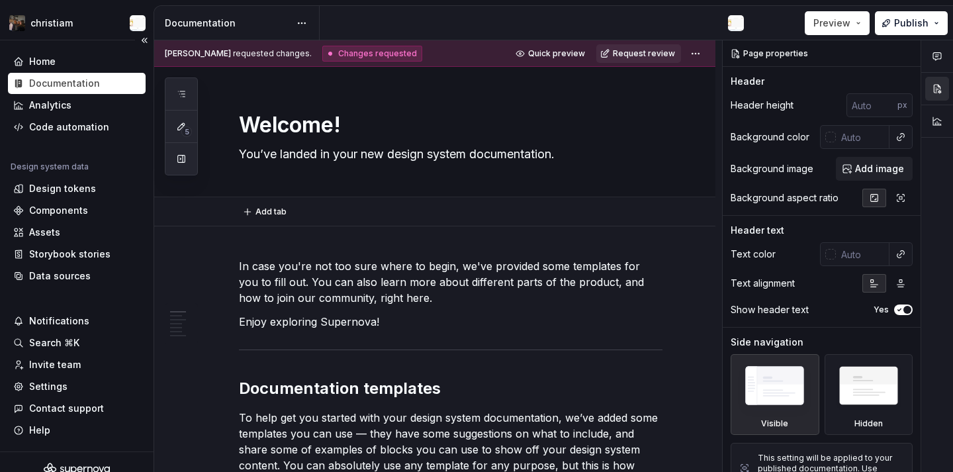
type textarea "*"
click at [51, 363] on div "Invite team" at bounding box center [55, 364] width 52 height 13
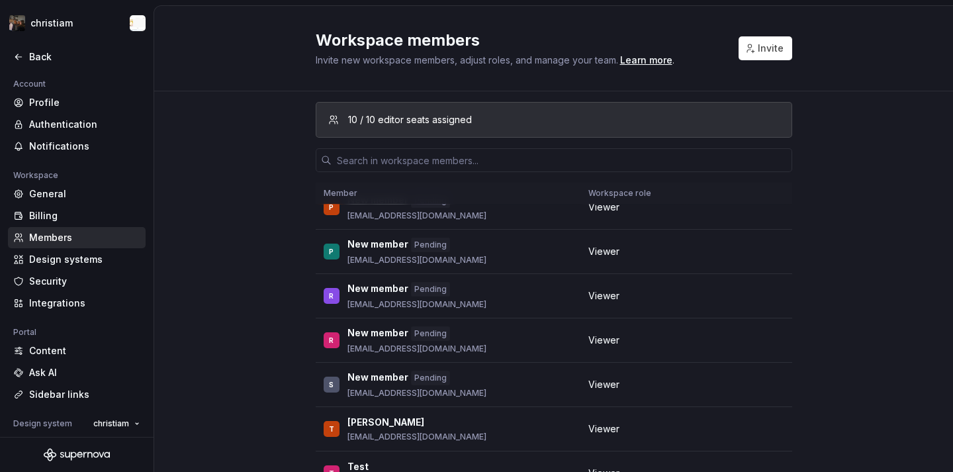
scroll to position [717, 0]
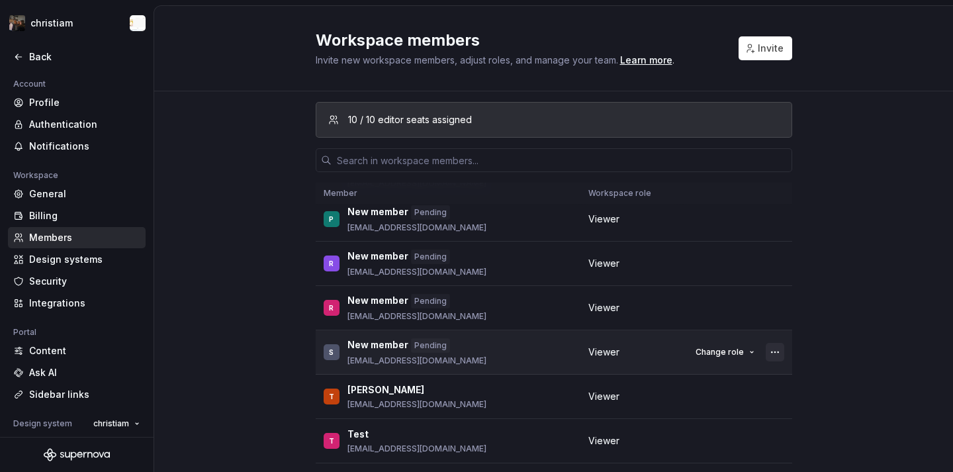
click at [768, 353] on button "button" at bounding box center [775, 352] width 19 height 19
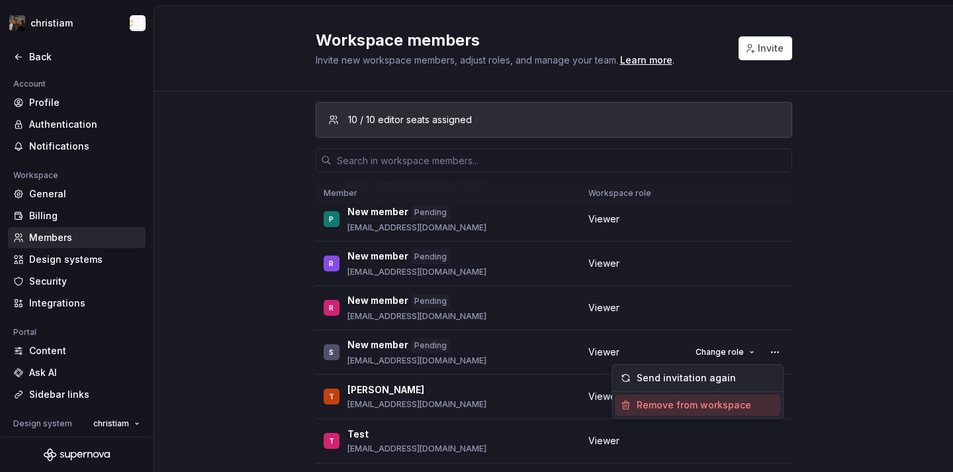
click at [739, 407] on div "Remove from workspace" at bounding box center [694, 404] width 115 height 13
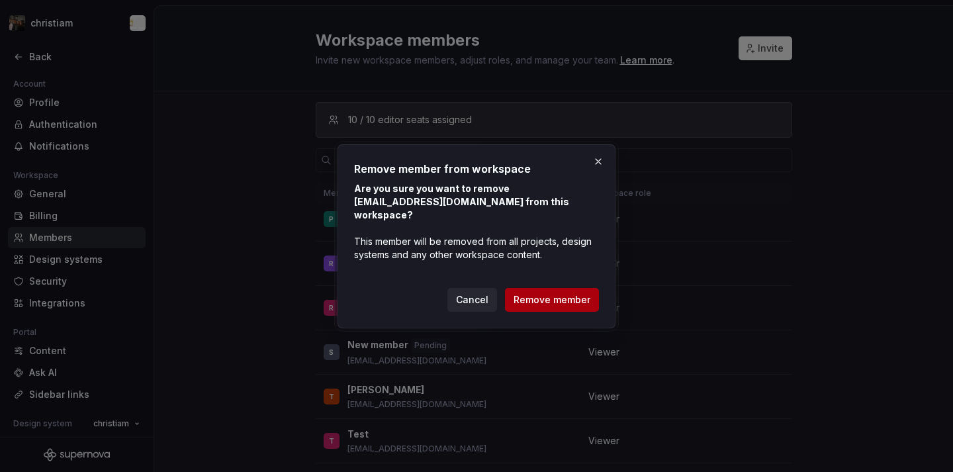
click at [568, 293] on span "Remove member" at bounding box center [552, 299] width 77 height 13
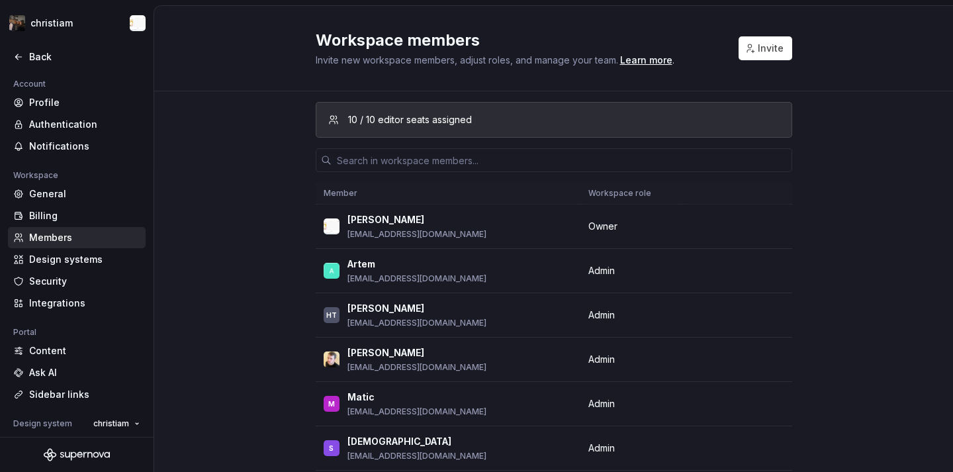
scroll to position [717, 0]
